Goal: Information Seeking & Learning: Learn about a topic

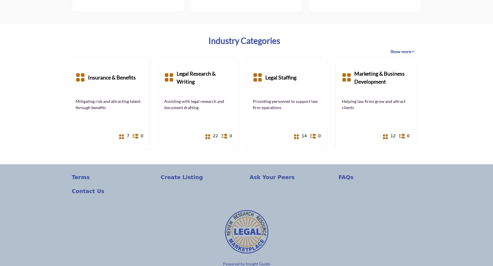
scroll to position [454, 0]
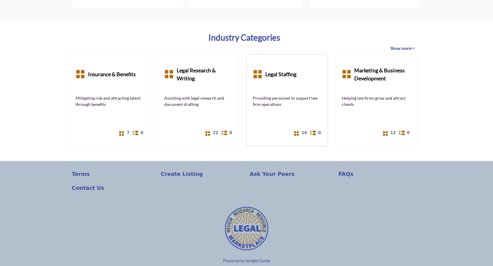
click at [273, 71] on b "Legal Staffing" at bounding box center [280, 74] width 31 height 27
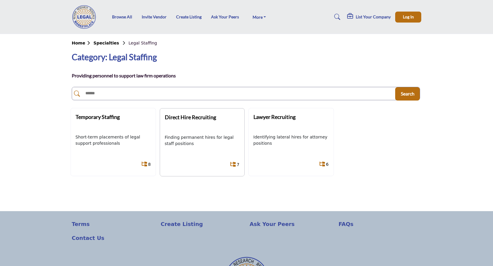
click at [195, 117] on b "Direct Hire Recruiting" at bounding box center [190, 117] width 51 height 7
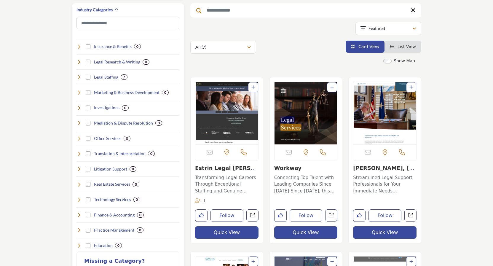
scroll to position [151, 0]
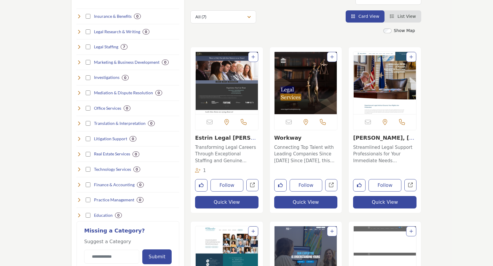
click at [216, 136] on link "Estrin Legal Staffin..." at bounding box center [225, 141] width 61 height 13
